Goal: Information Seeking & Learning: Learn about a topic

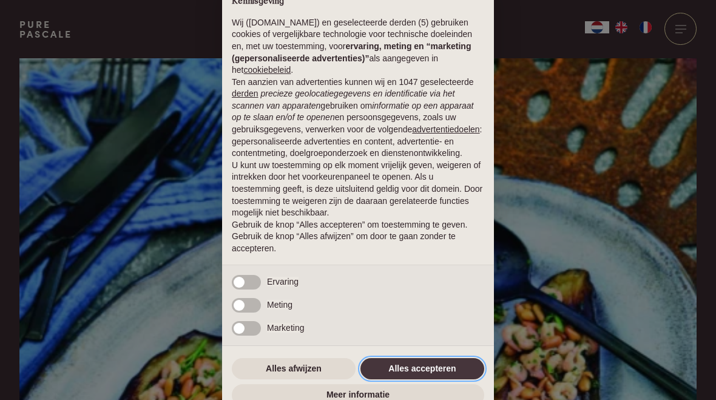
click at [435, 369] on button "Alles accepteren" at bounding box center [422, 369] width 124 height 22
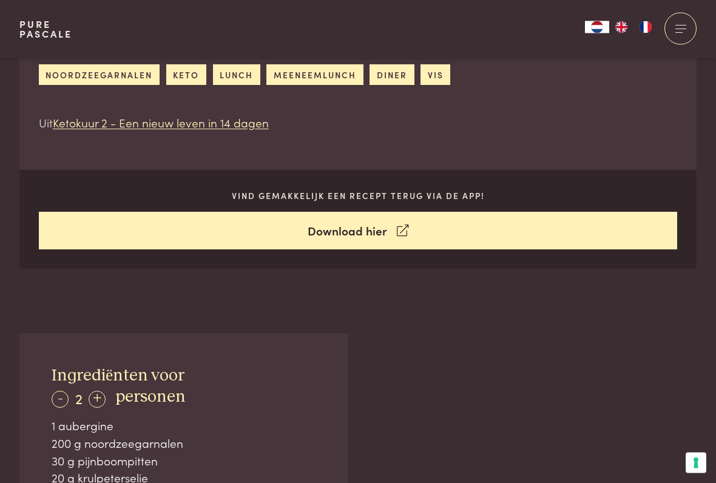
scroll to position [516, 0]
click at [402, 222] on icon at bounding box center [403, 231] width 12 height 18
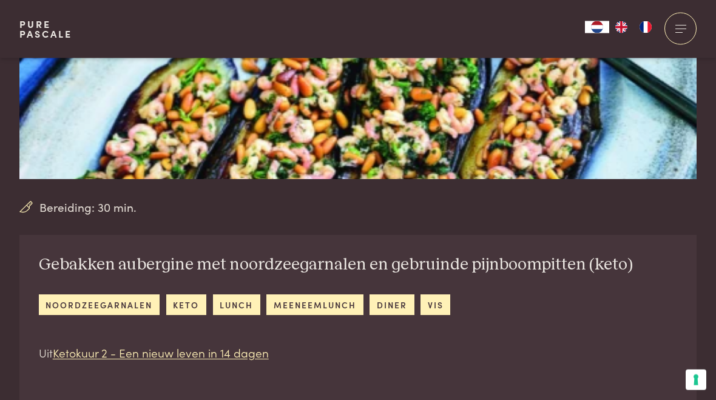
scroll to position [276, 0]
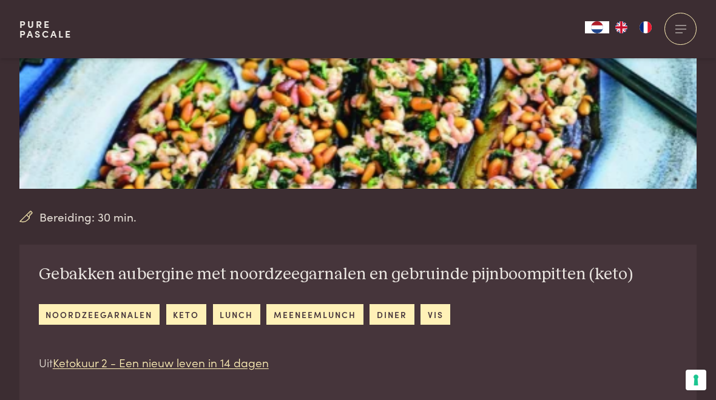
click at [451, 271] on h2 "Gebakken aubergine met noordzeegarnalen en gebruinde pijnboompitten (keto)" at bounding box center [336, 274] width 594 height 21
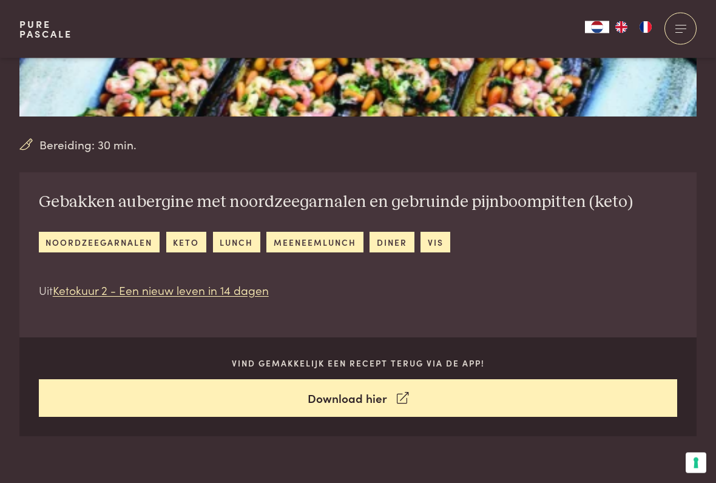
scroll to position [350, 0]
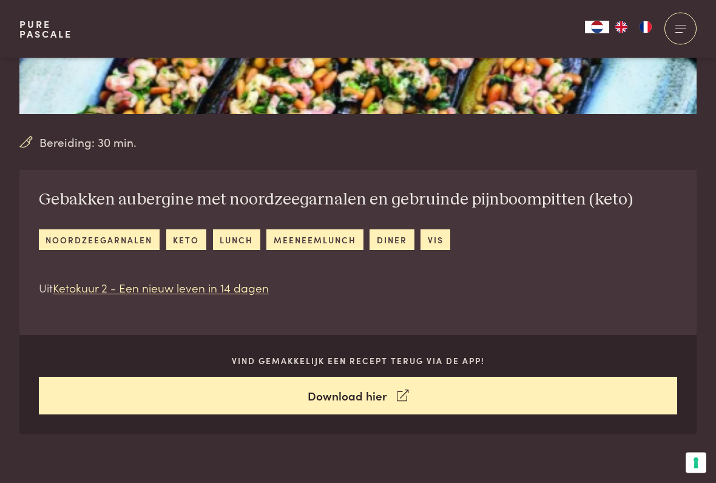
click at [83, 288] on link "Ketokuur 2 - Een nieuw leven in 14 dagen" at bounding box center [161, 288] width 216 height 16
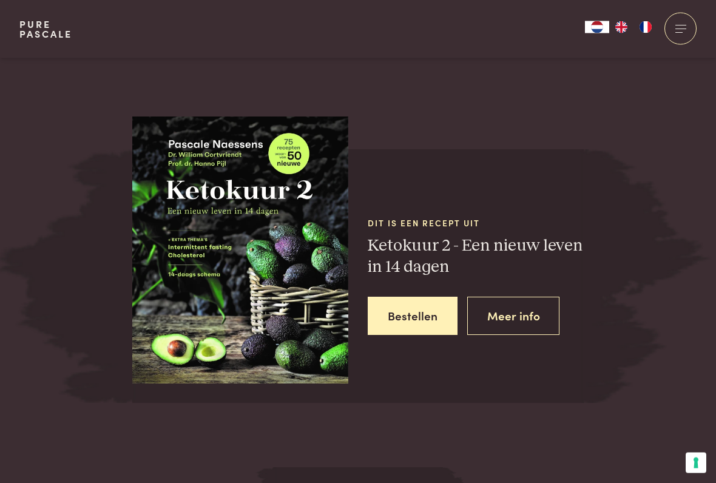
scroll to position [1448, 0]
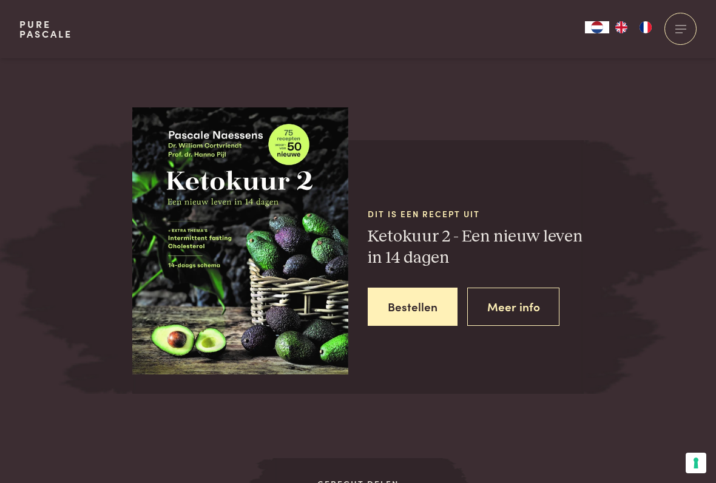
click at [214, 231] on img at bounding box center [240, 236] width 216 height 277
click at [505, 297] on link "Meer info" at bounding box center [513, 307] width 93 height 38
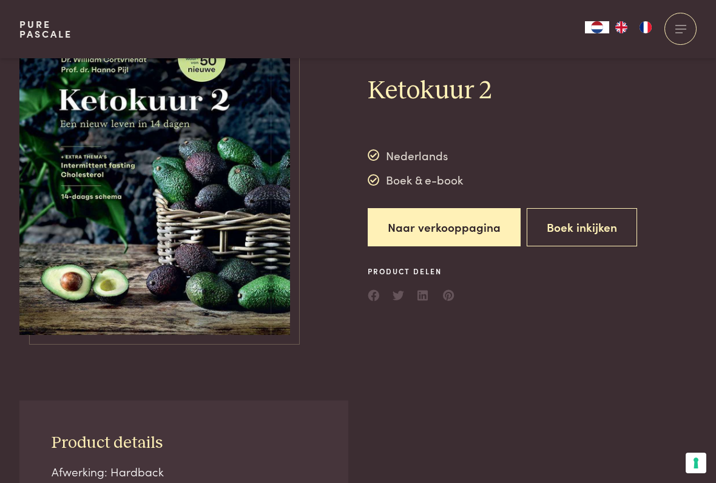
scroll to position [75, 0]
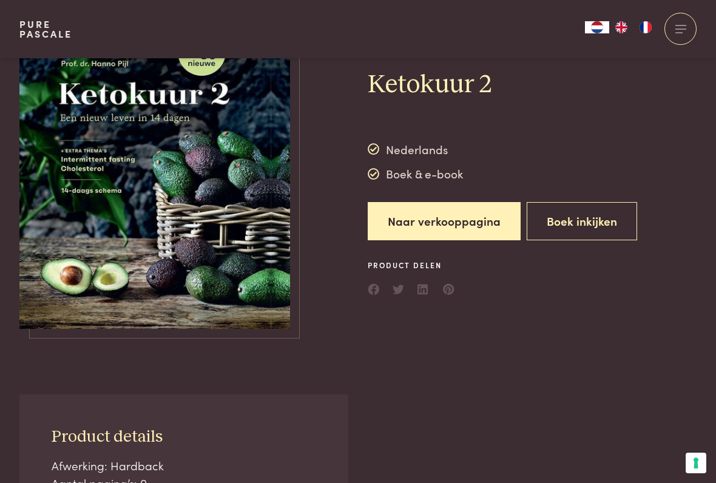
click at [578, 225] on button "Boek inkijken" at bounding box center [582, 221] width 110 height 38
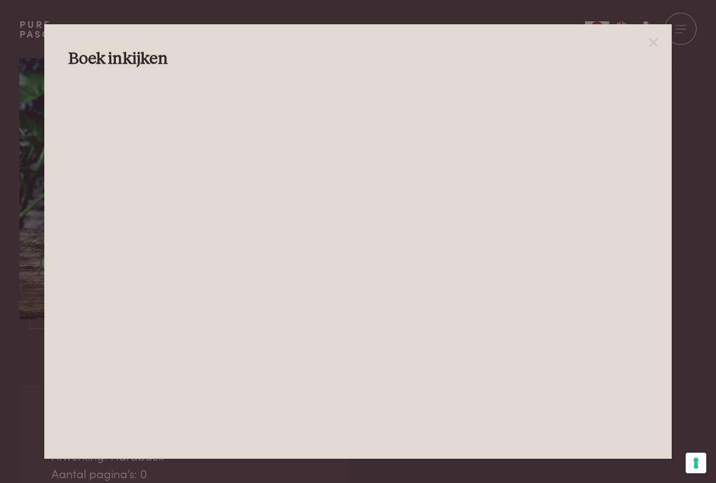
scroll to position [87, 0]
click at [654, 35] on icon at bounding box center [653, 42] width 15 height 15
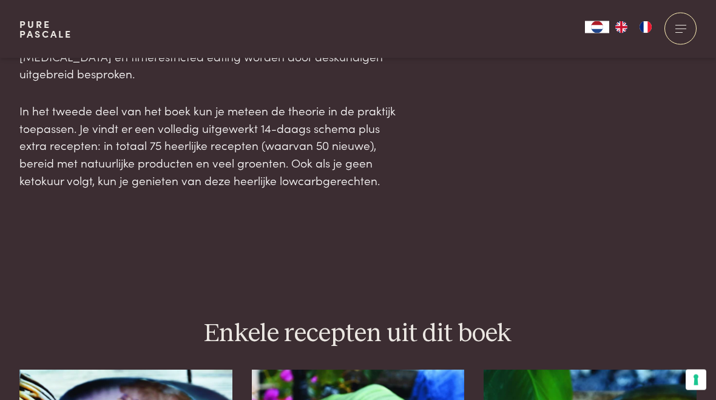
scroll to position [1017, 0]
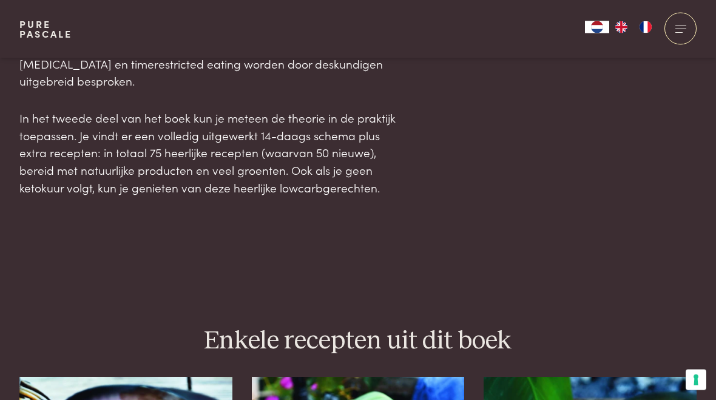
click at [680, 29] on div at bounding box center [680, 29] width 32 height 32
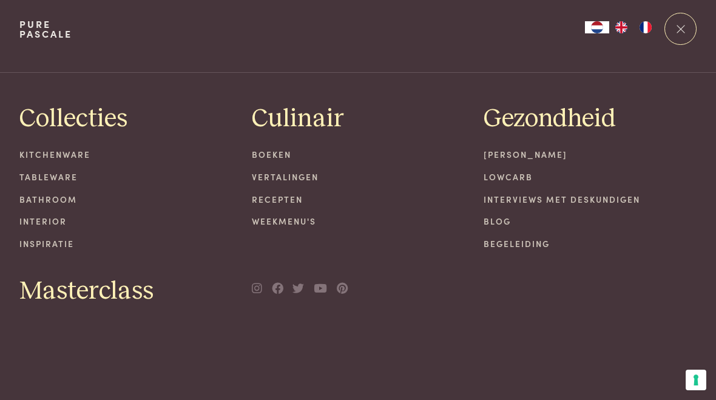
click at [679, 29] on span at bounding box center [680, 29] width 11 height 1
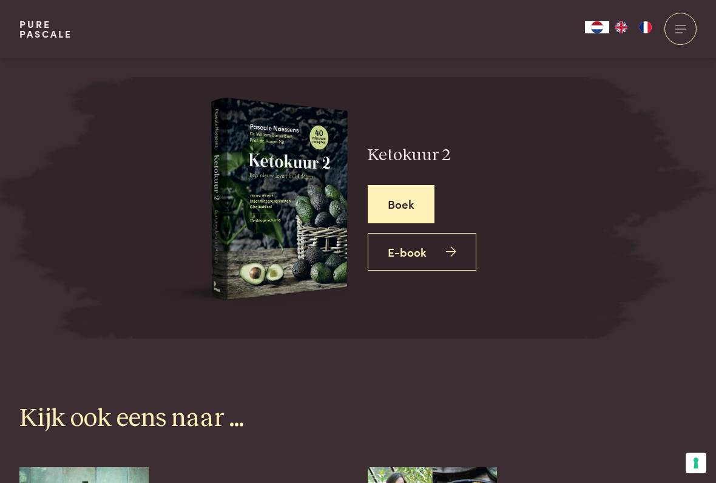
scroll to position [3038, 0]
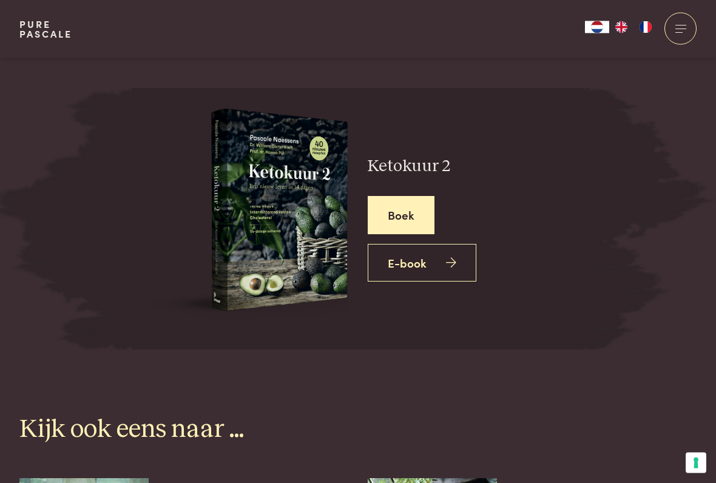
click at [446, 255] on icon at bounding box center [451, 264] width 10 height 18
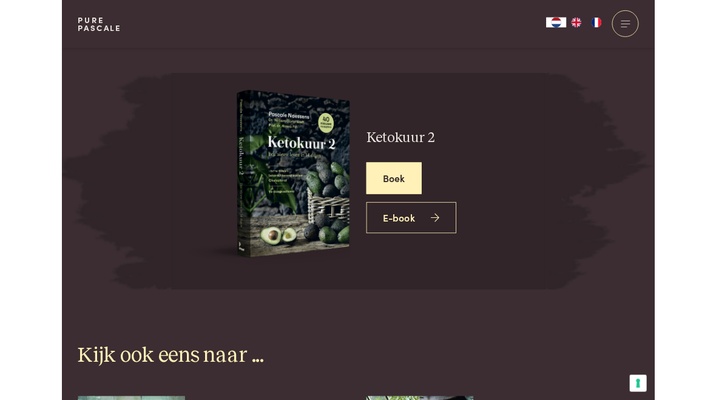
scroll to position [3073, 0]
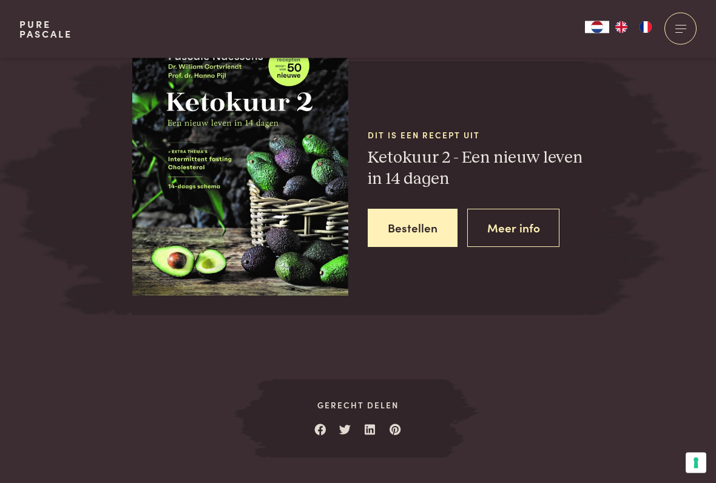
scroll to position [1529, 0]
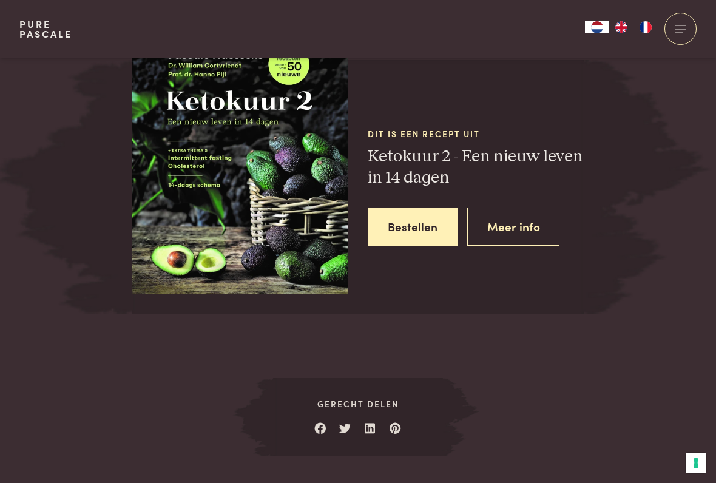
click at [509, 208] on link "Meer info" at bounding box center [513, 227] width 93 height 38
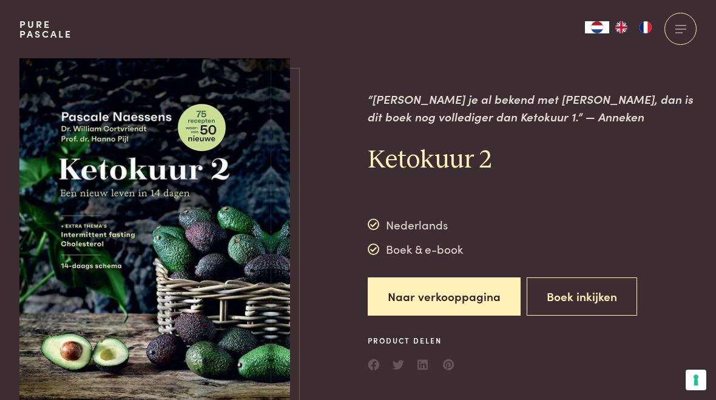
click at [575, 296] on button "Boek inkijken" at bounding box center [582, 296] width 110 height 38
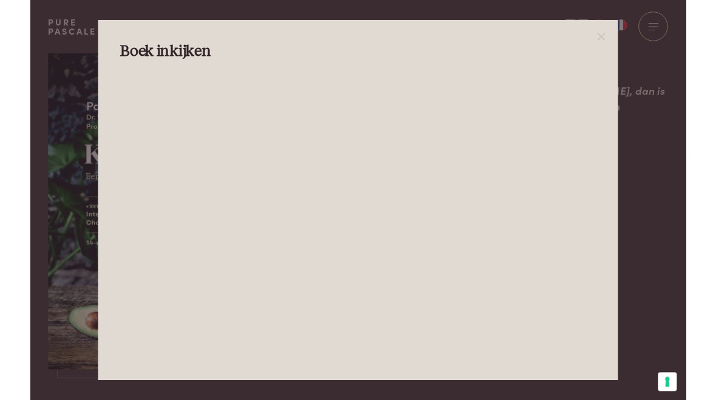
scroll to position [15, 0]
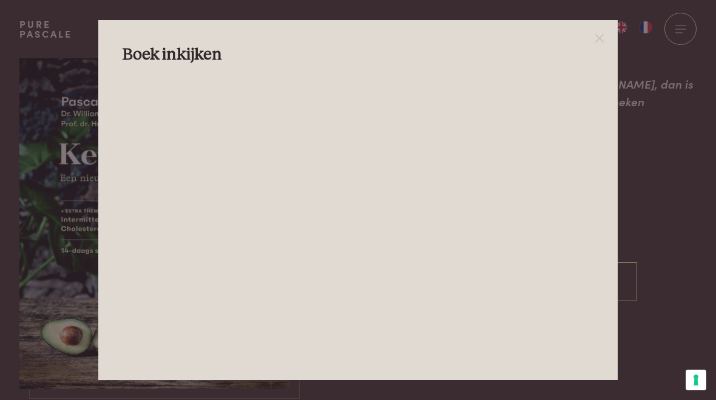
click at [605, 33] on icon at bounding box center [599, 38] width 15 height 15
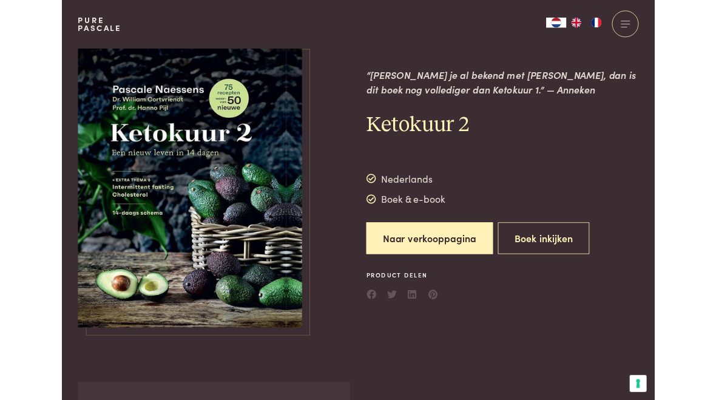
scroll to position [0, 0]
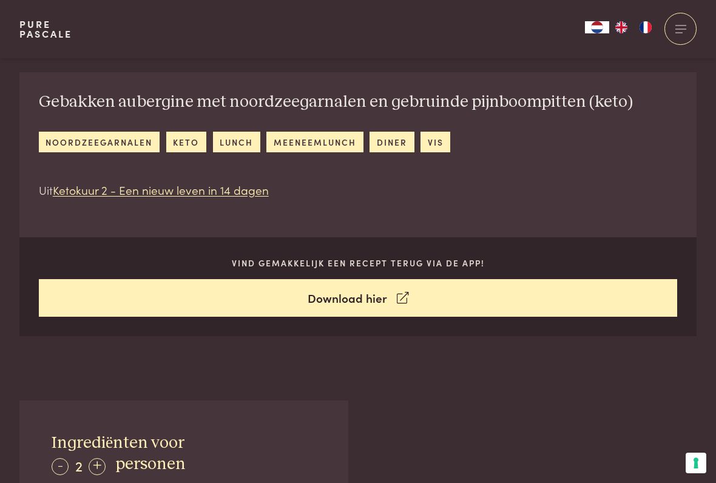
scroll to position [449, 0]
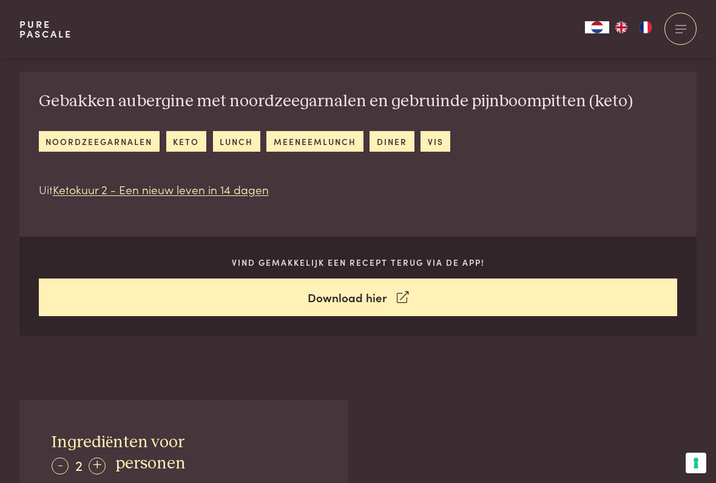
click at [389, 296] on link "Download hier" at bounding box center [358, 298] width 639 height 38
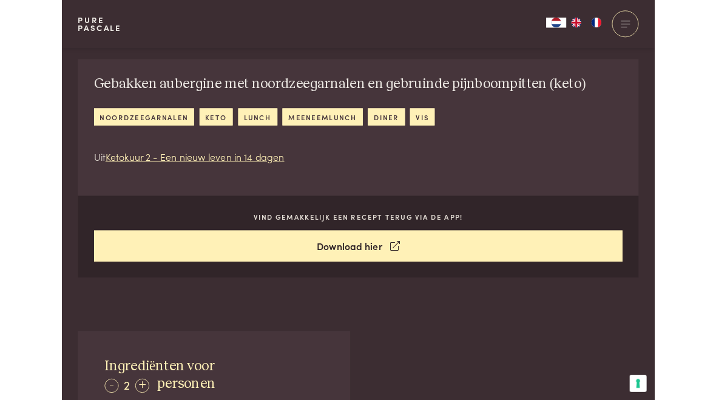
scroll to position [483, 0]
